Goal: Information Seeking & Learning: Find specific fact

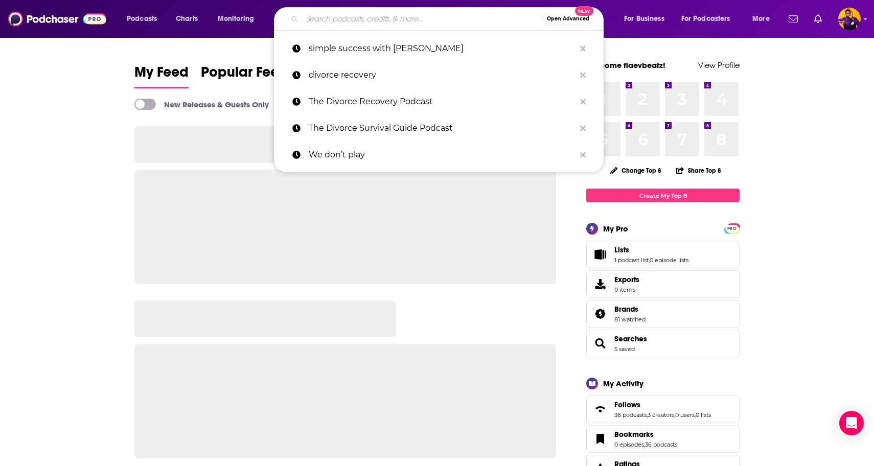
click at [372, 20] on input "Search podcasts, credits, & more..." at bounding box center [422, 19] width 240 height 16
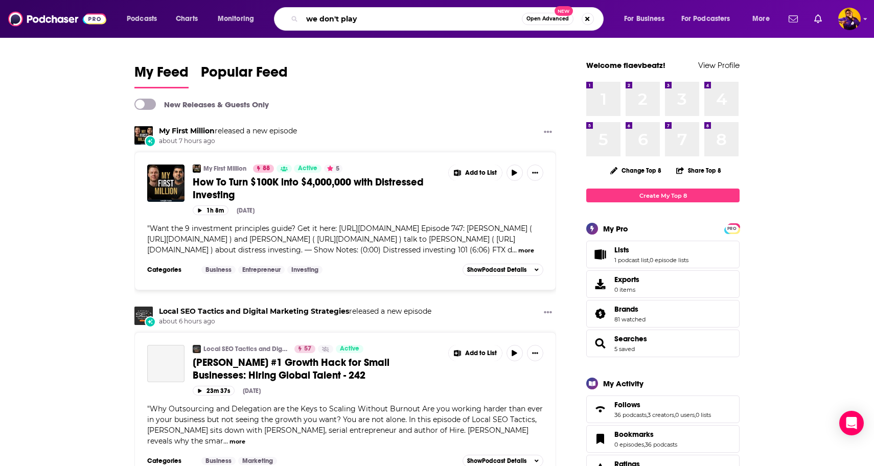
type input "we don't play"
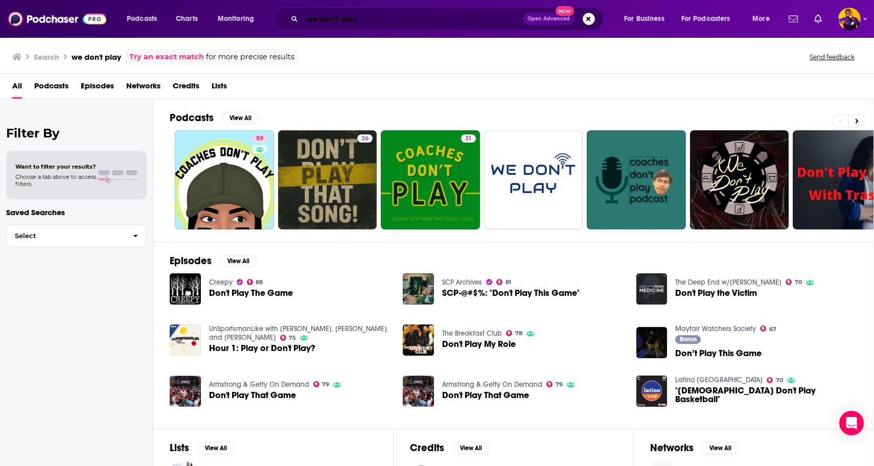
click at [361, 24] on input "we don't play" at bounding box center [412, 19] width 221 height 16
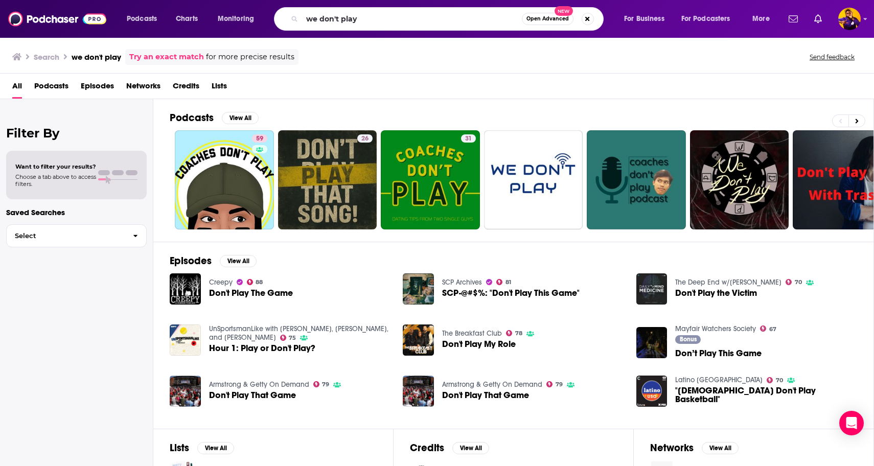
click at [172, 59] on link "Try an exact match" at bounding box center [166, 57] width 75 height 12
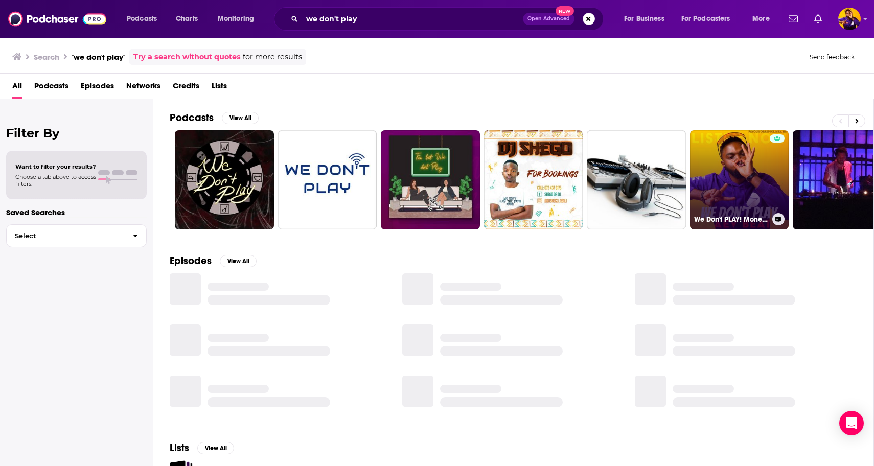
click at [739, 172] on link "We Don't PLAY! Monetize SEO Digital Marketing Tactics for Email, AI, Pinterest …" at bounding box center [739, 179] width 99 height 99
